Goal: Task Accomplishment & Management: Manage account settings

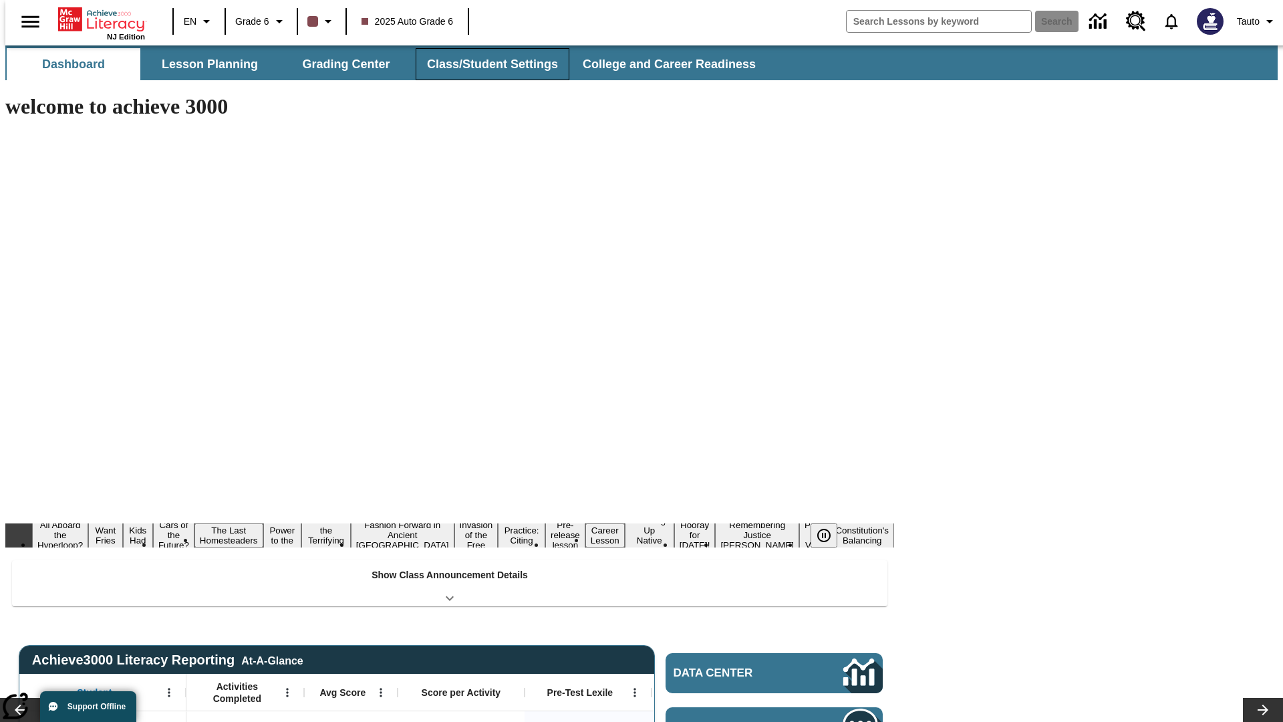
click at [485, 64] on button "Class/Student Settings" at bounding box center [493, 64] width 154 height 32
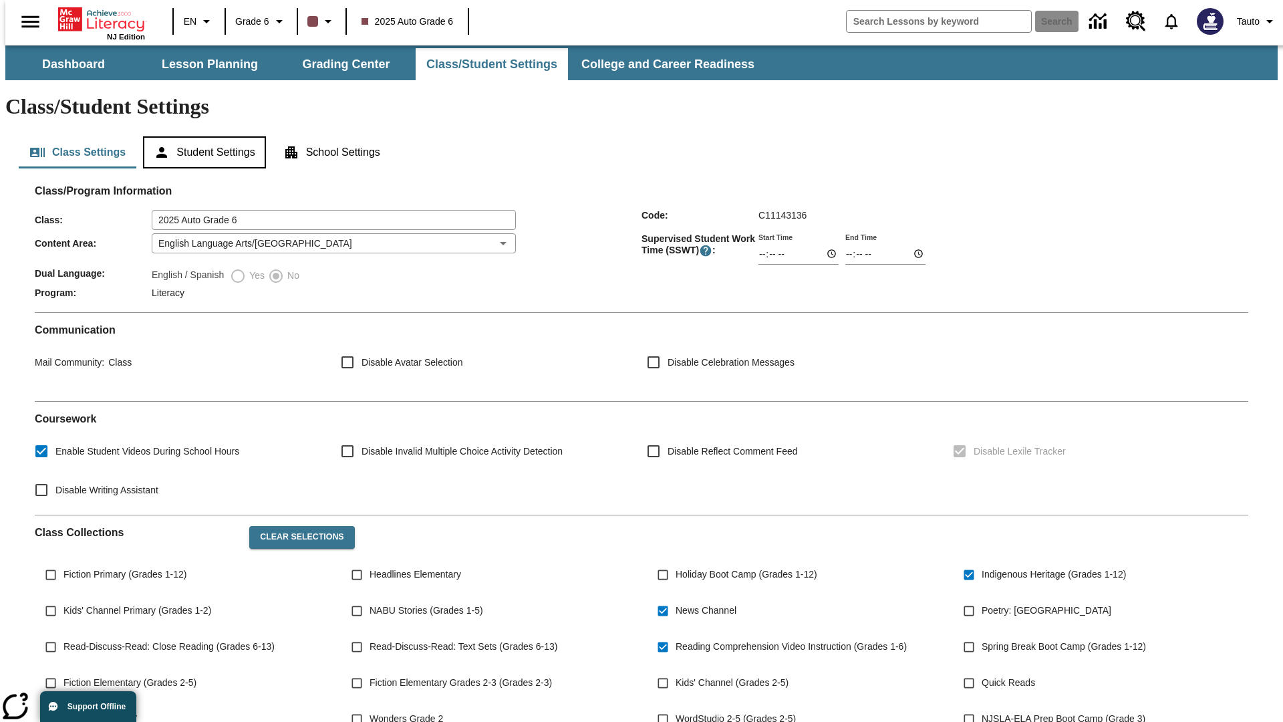
click at [201, 136] on button "Student Settings" at bounding box center [204, 152] width 122 height 32
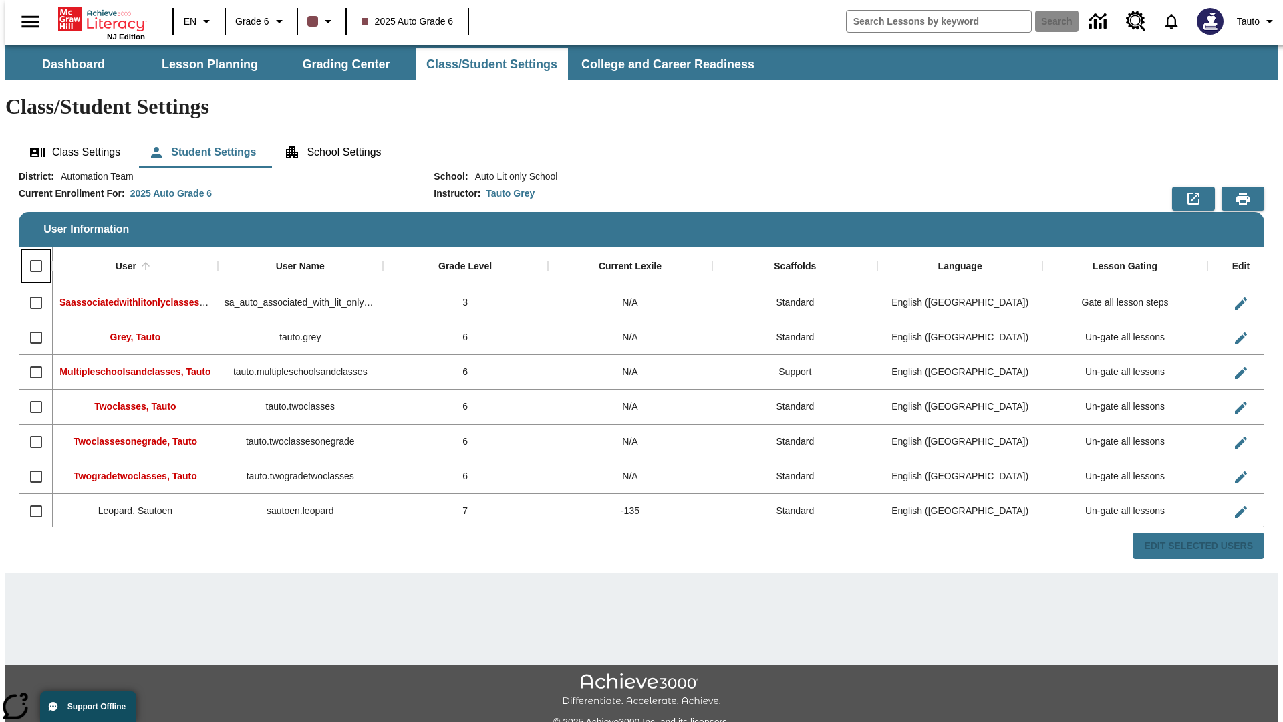
click at [30, 252] on input "Select all rows" at bounding box center [36, 266] width 28 height 28
checkbox input "true"
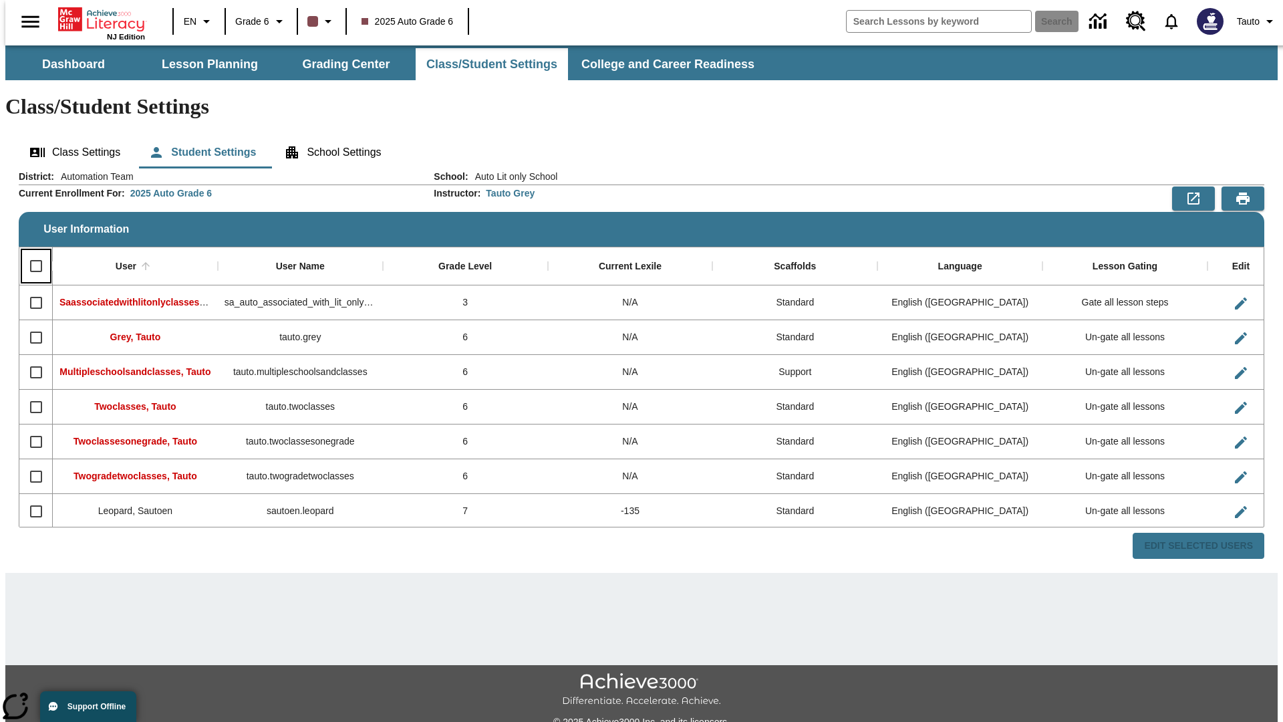
checkbox input "true"
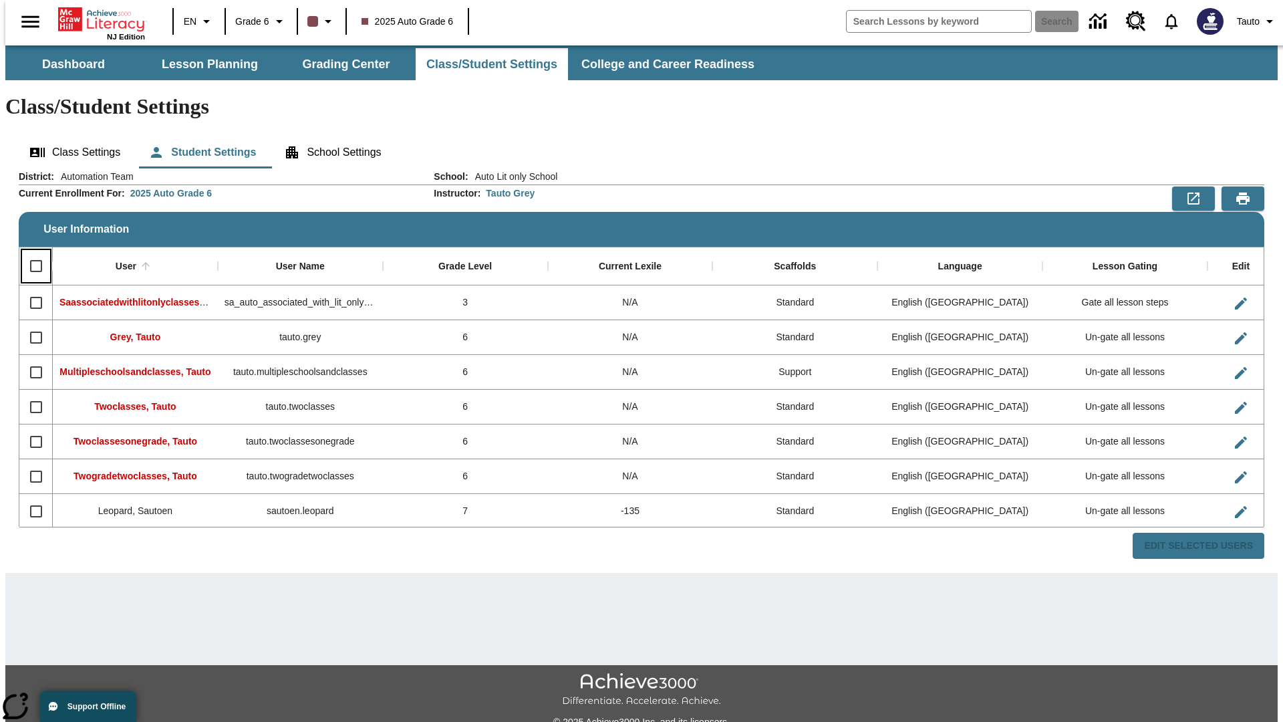
checkbox input "true"
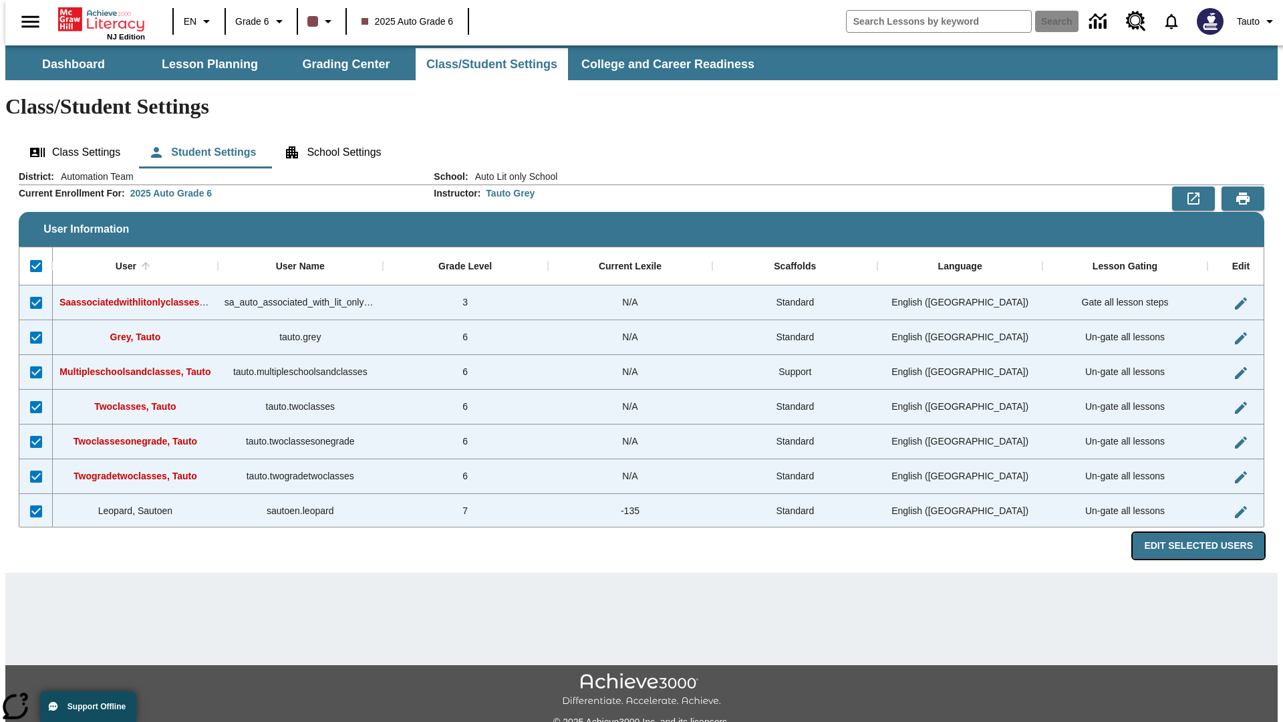
click at [1209, 533] on button "Edit Selected Users" at bounding box center [1199, 546] width 132 height 26
